Goal: Information Seeking & Learning: Learn about a topic

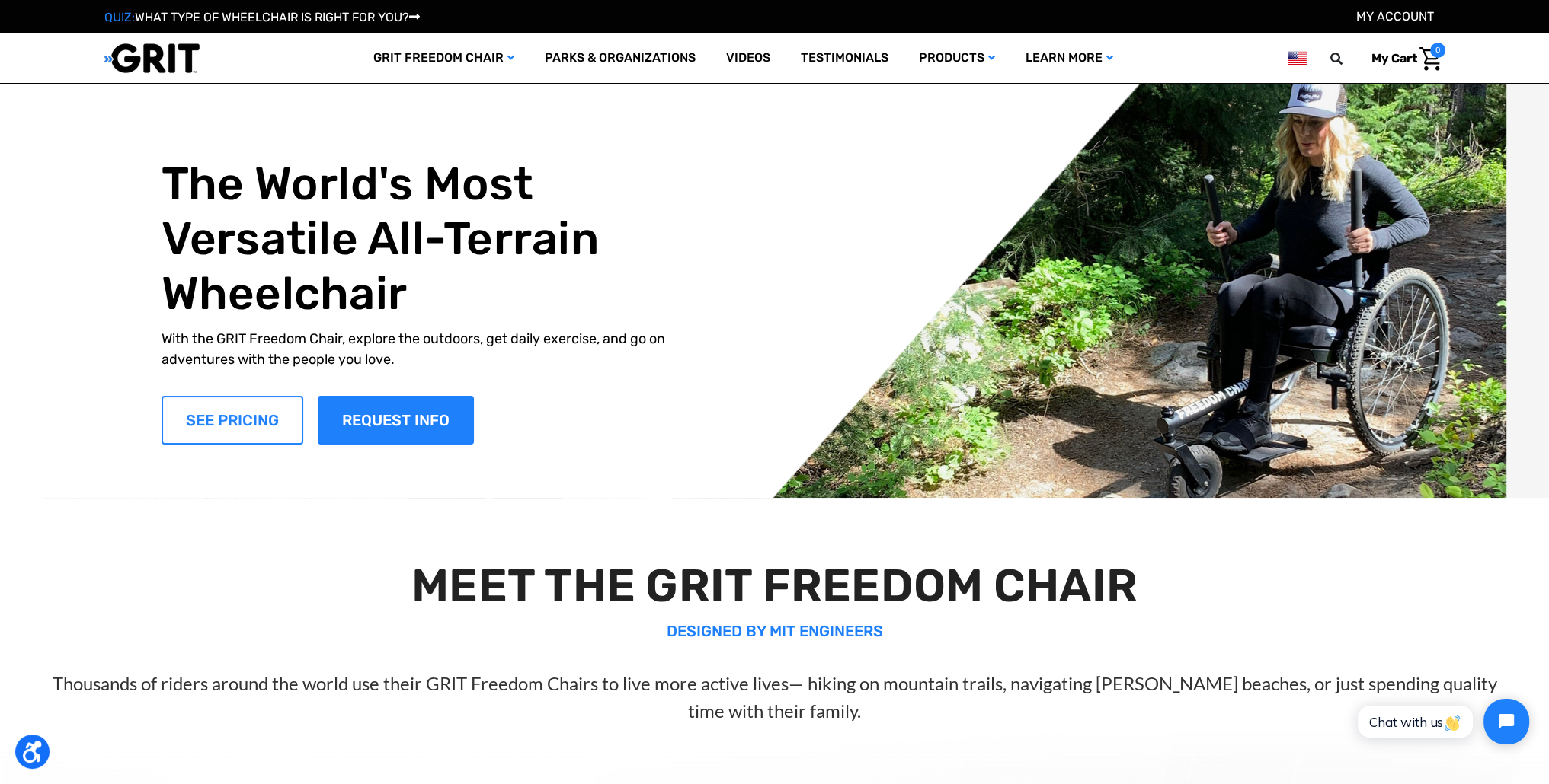
click at [240, 418] on link "SEE PRICING" at bounding box center [233, 420] width 142 height 48
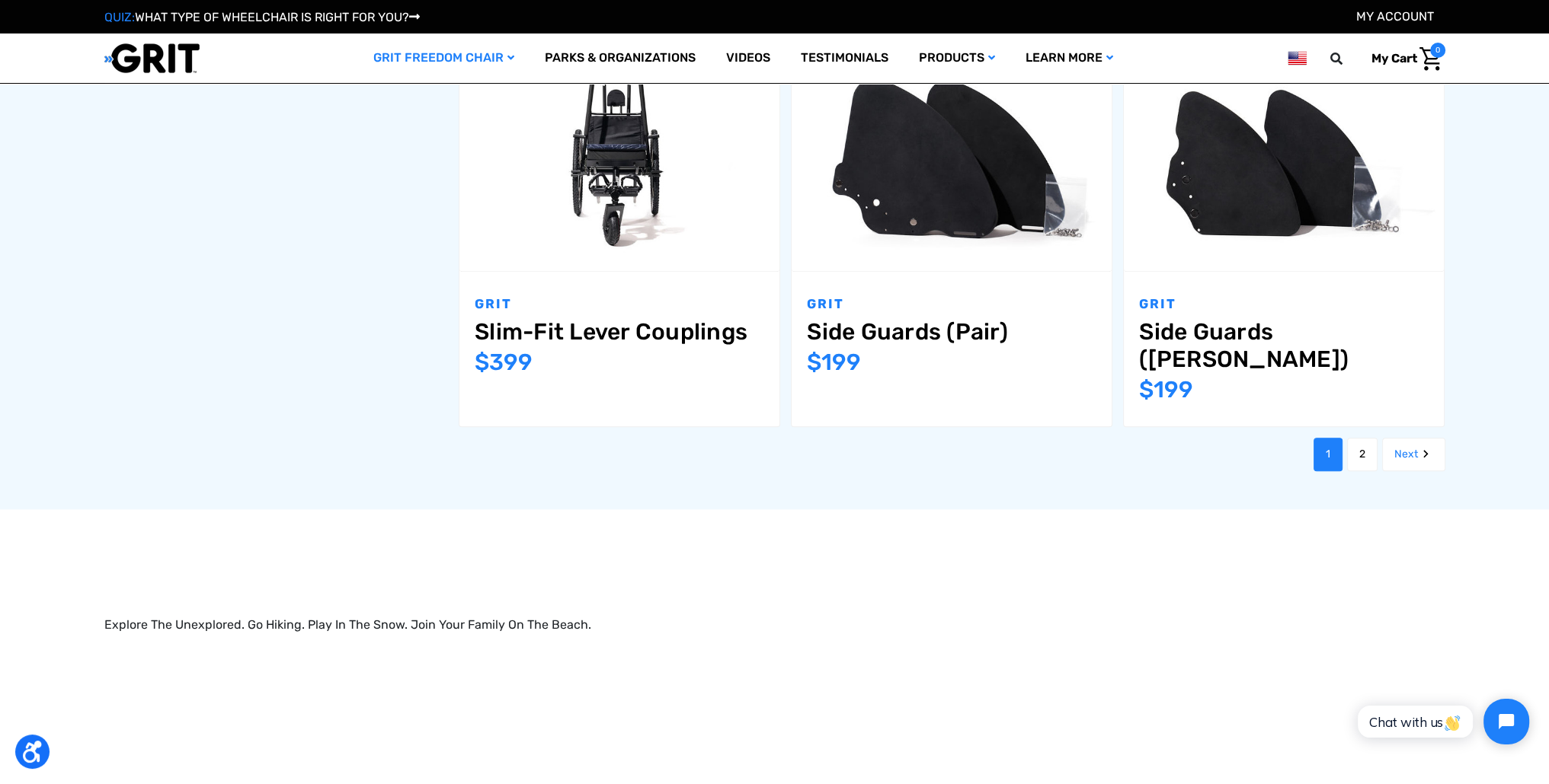
scroll to position [1969, 0]
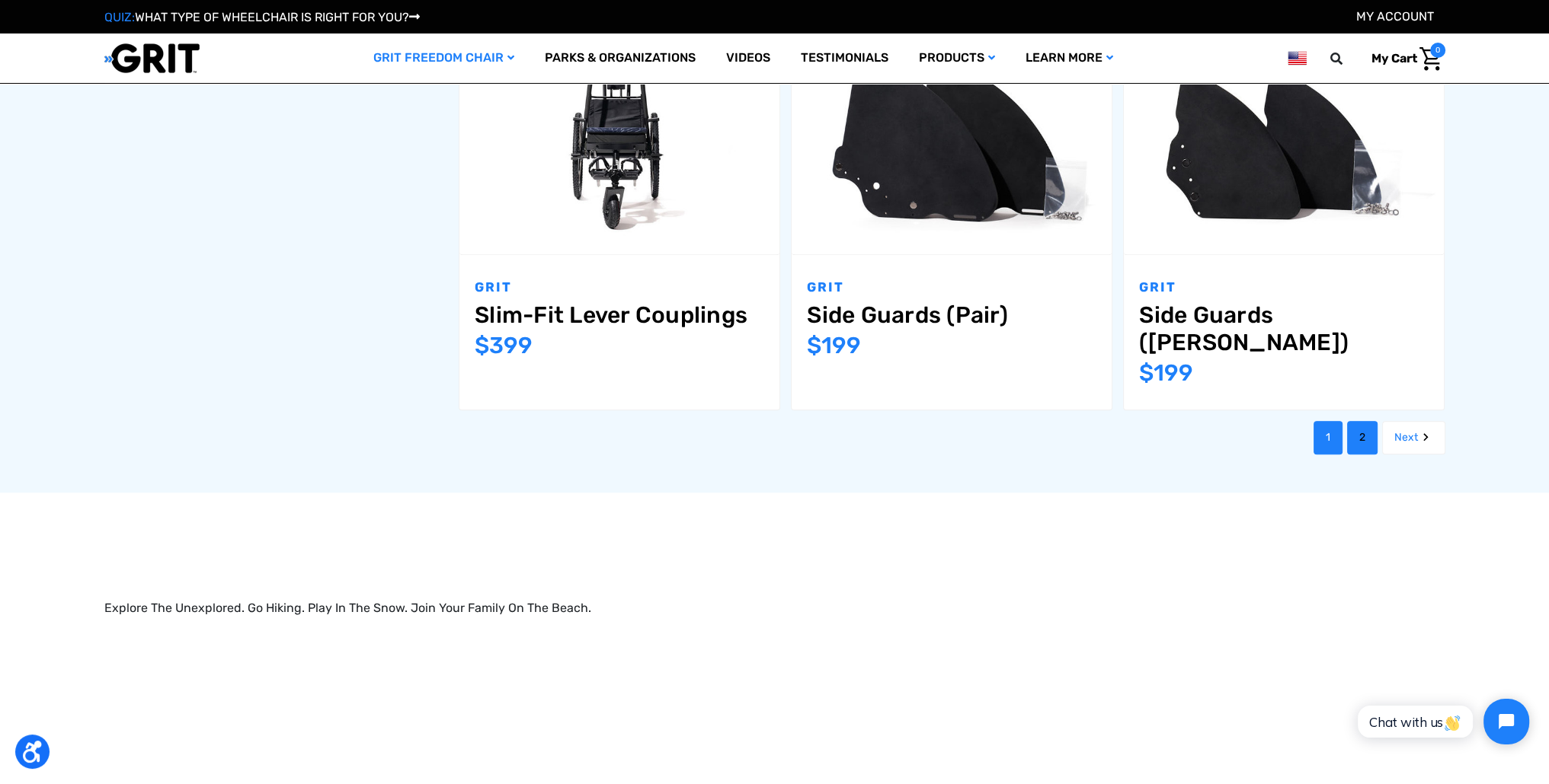
click at [1352, 421] on link "2" at bounding box center [1362, 437] width 31 height 33
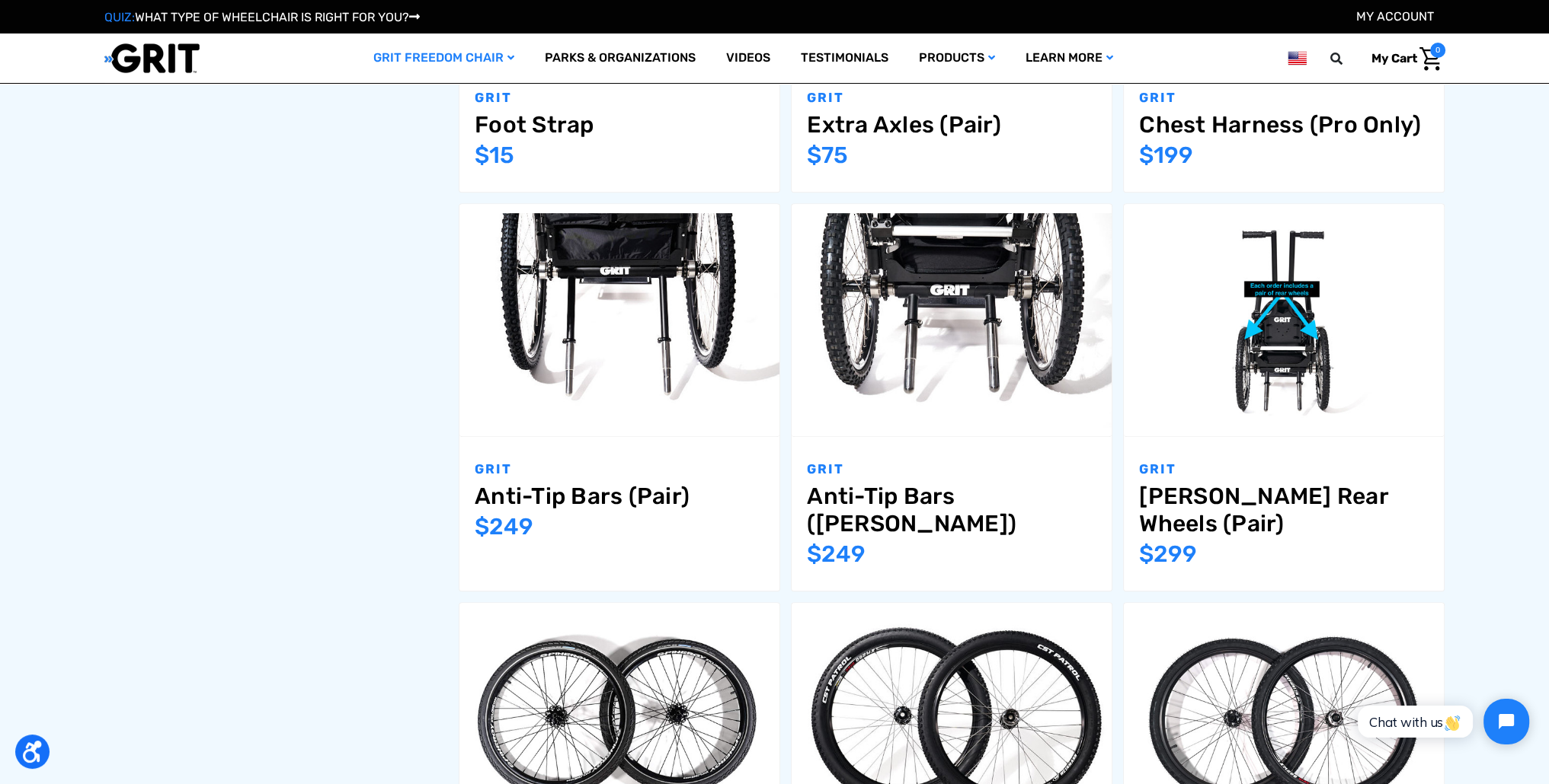
scroll to position [981, 0]
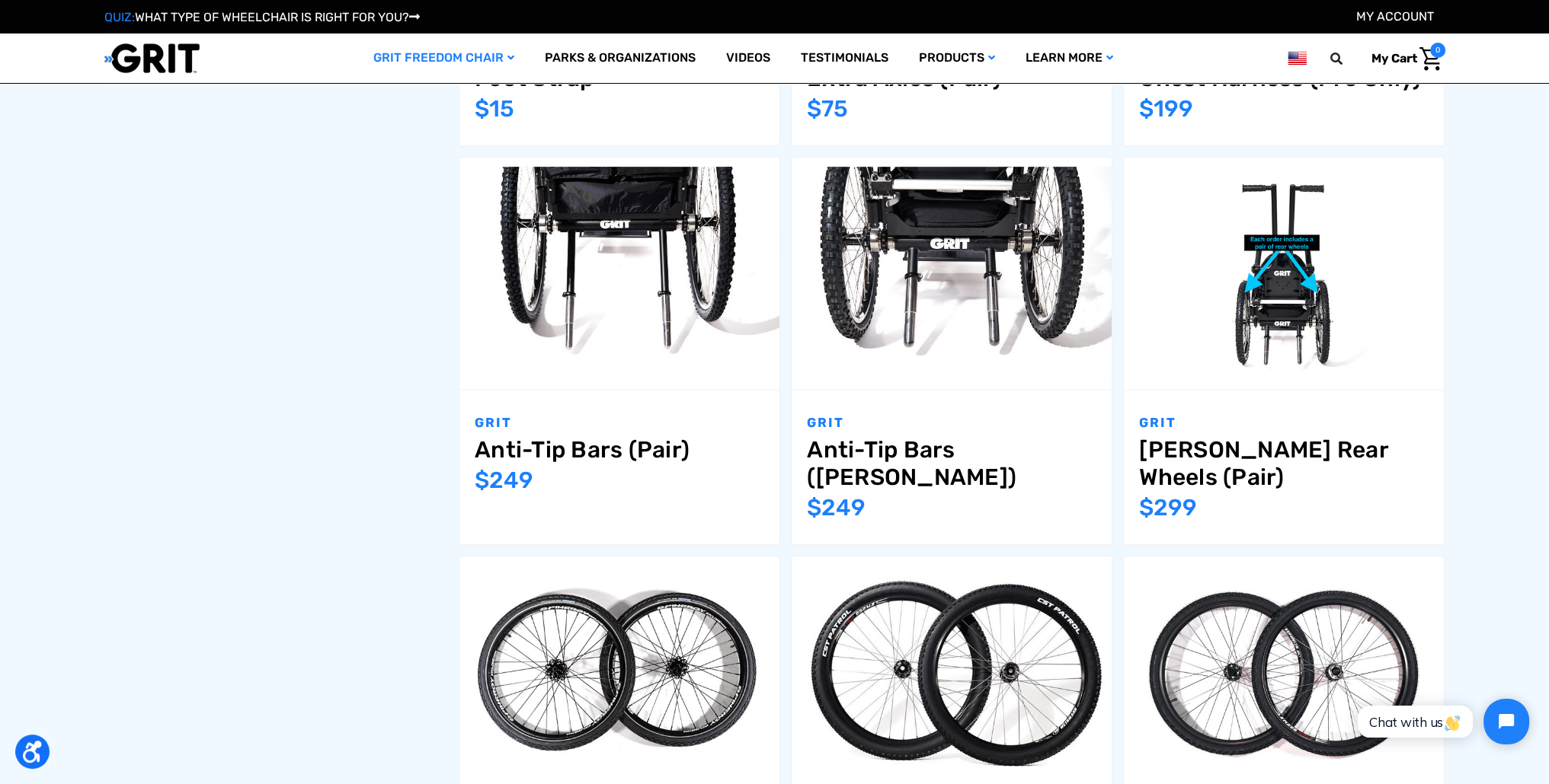
click at [1477, 379] on div "GRIT Freedom Chair GRIT Freedom Chairs GRIT Freedom Chair Accessories Filter by…" at bounding box center [774, 415] width 1549 height 2078
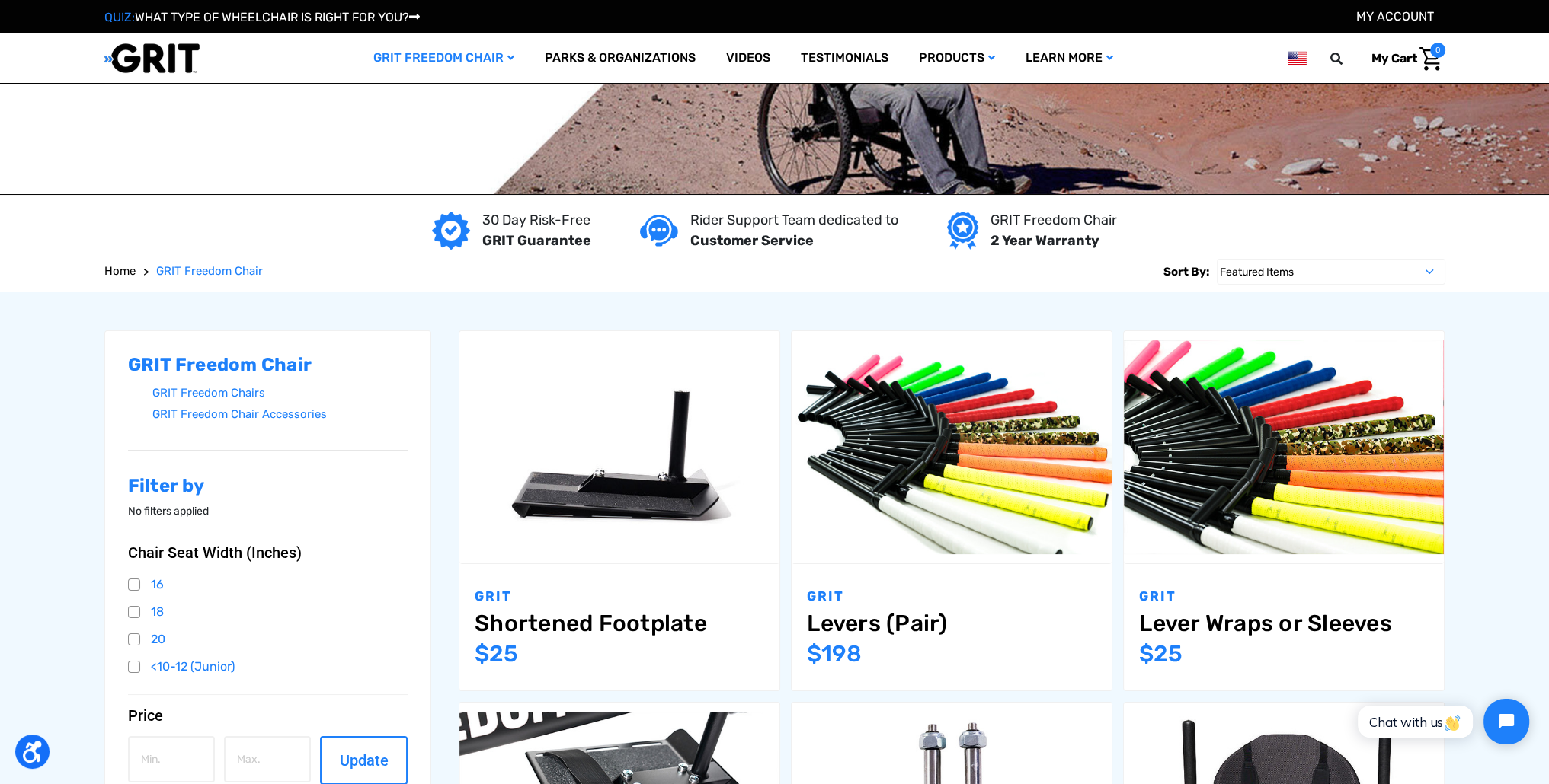
scroll to position [229, 0]
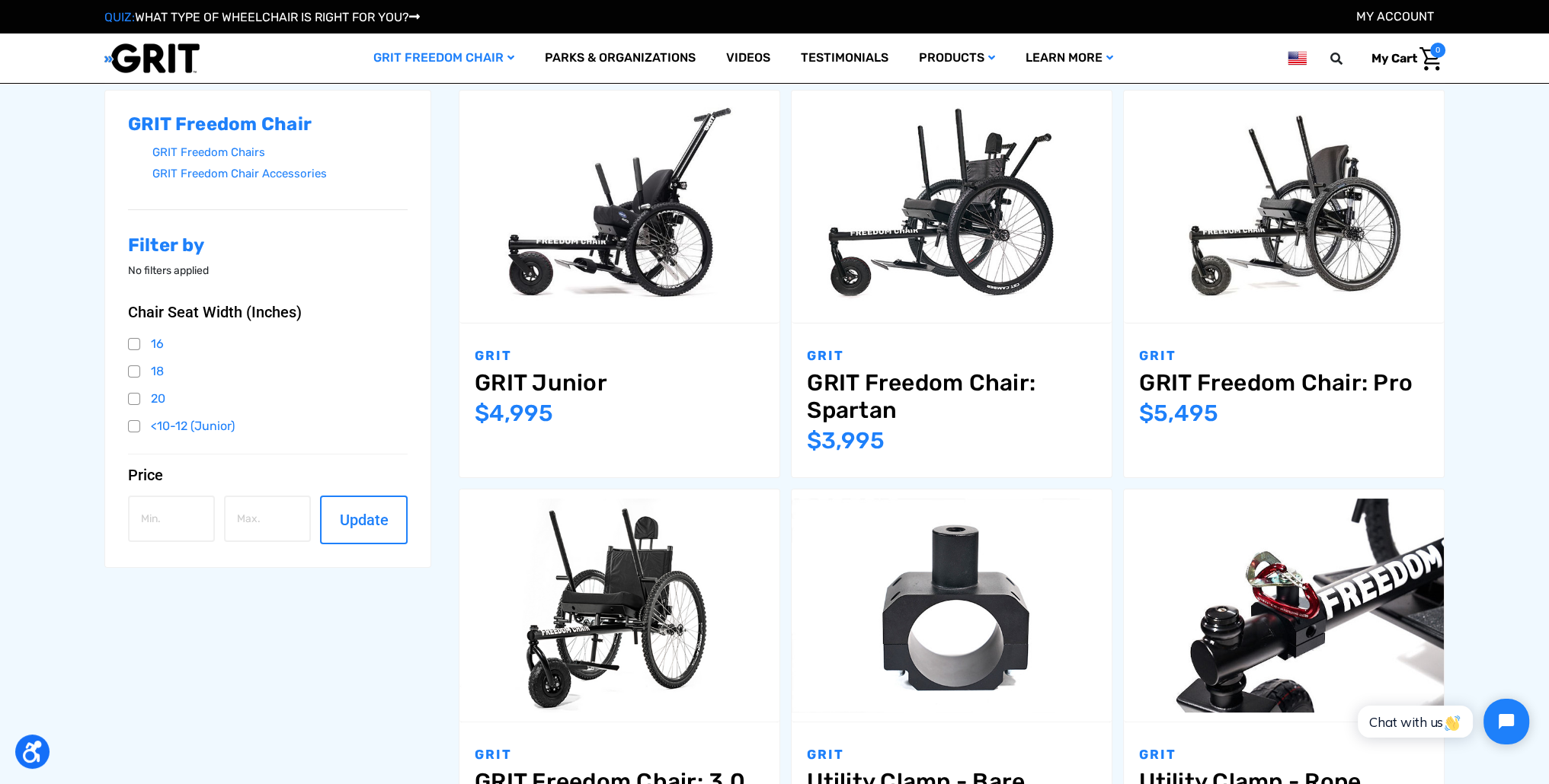
scroll to position [229, 0]
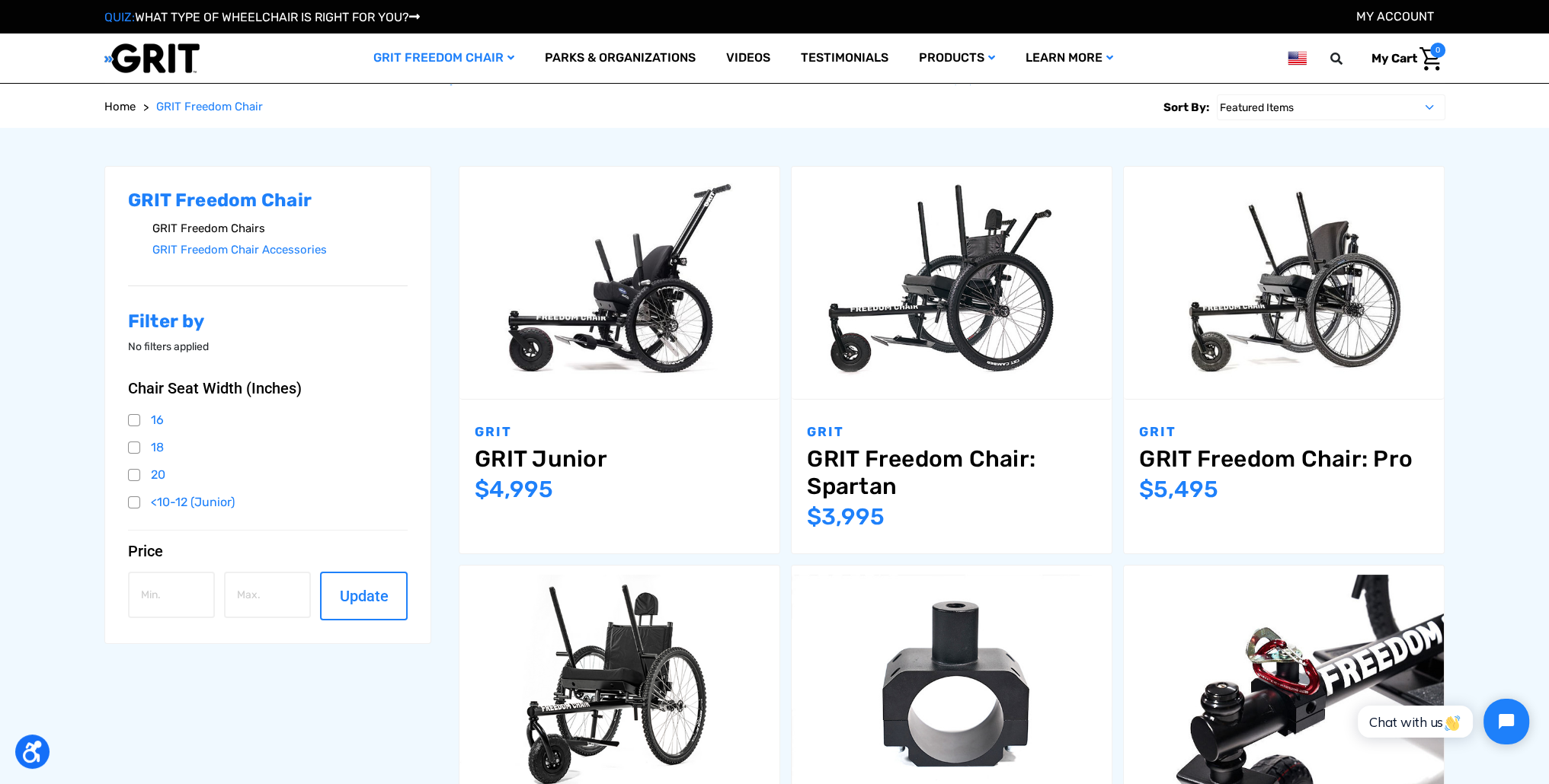
click at [185, 229] on link "GRIT Freedom Chairs" at bounding box center [281, 229] width 256 height 22
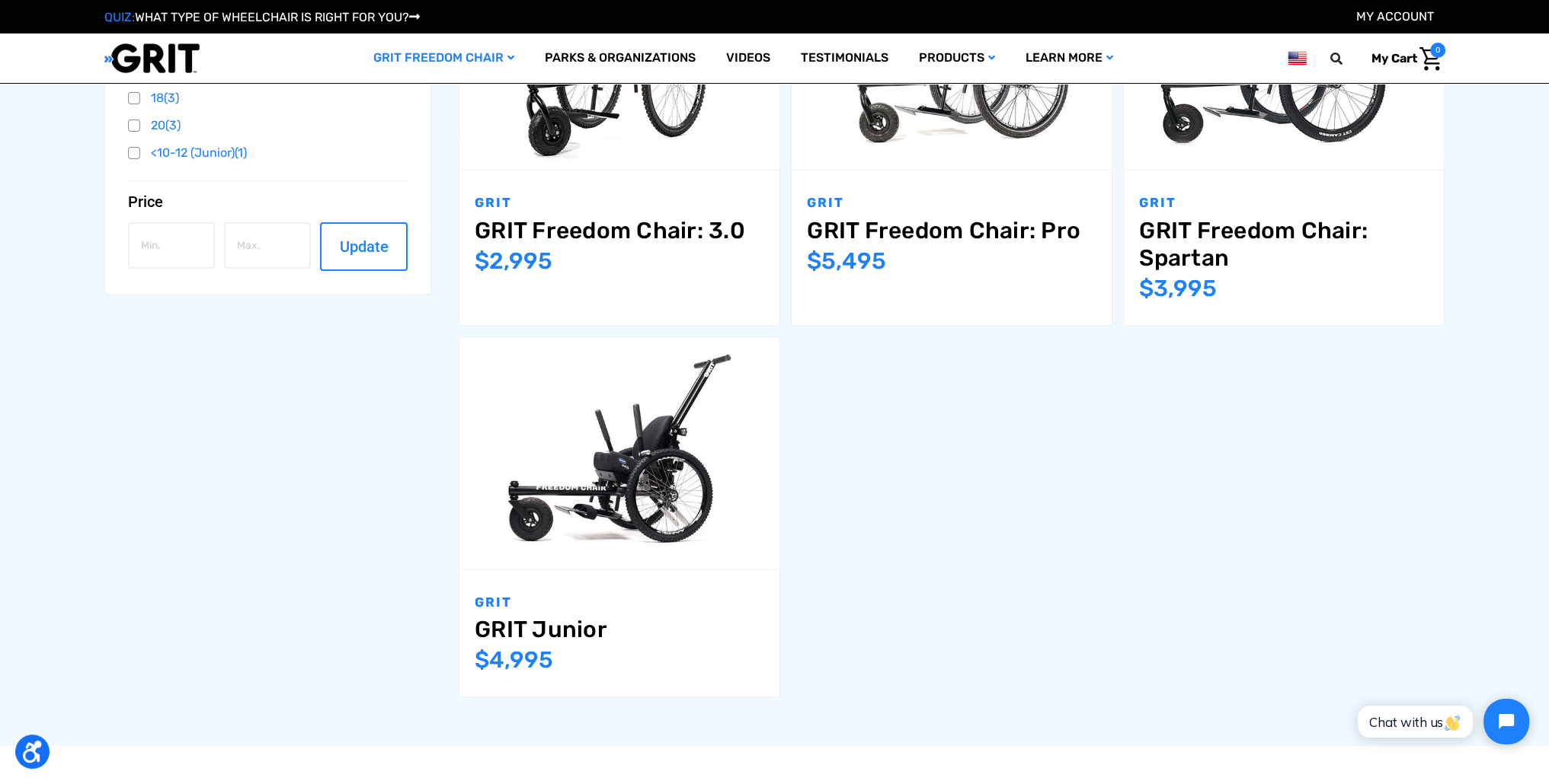
scroll to position [381, 0]
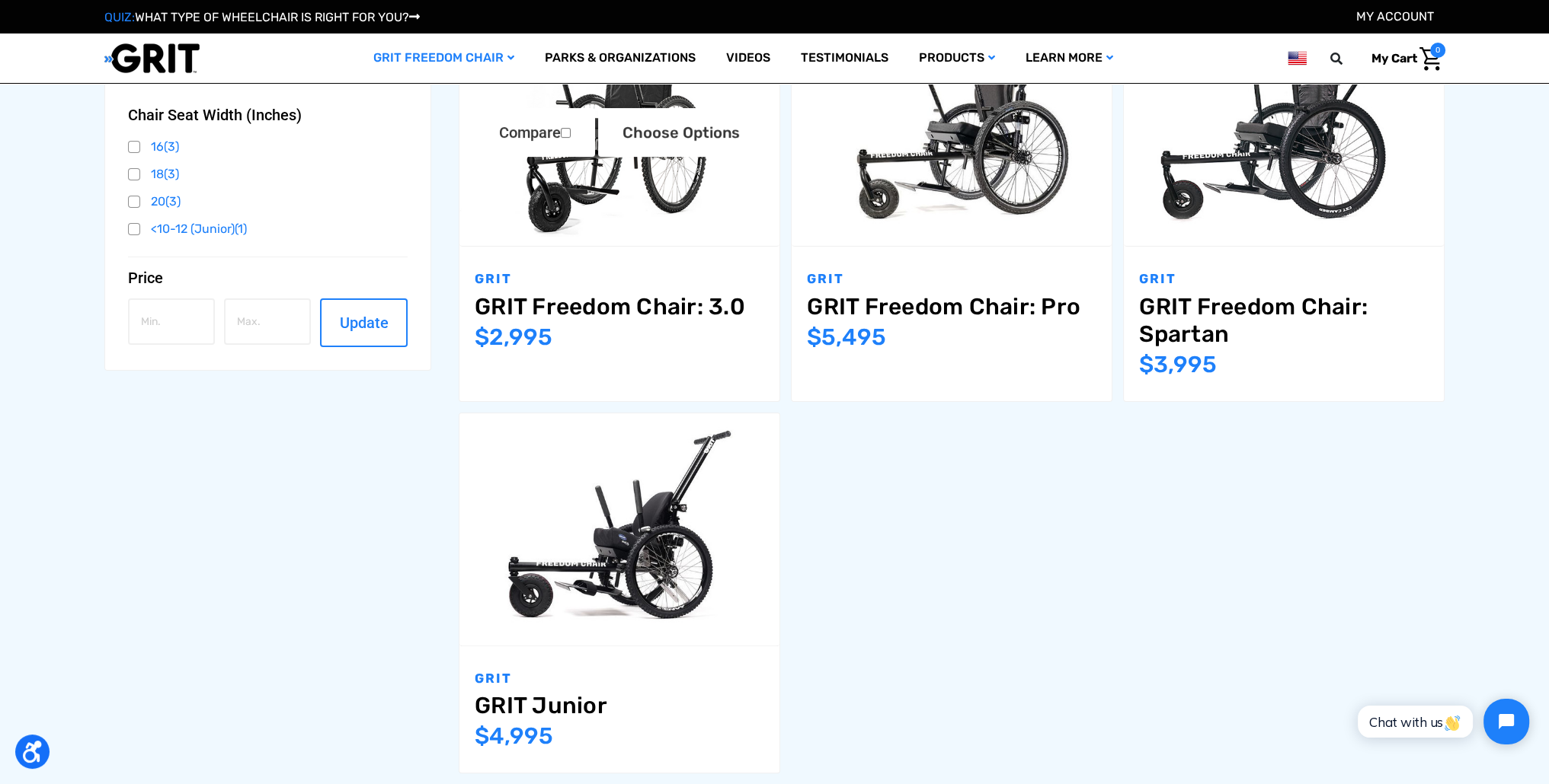
click at [606, 311] on link "GRIT Freedom Chair: 3.0" at bounding box center [620, 307] width 290 height 28
